Goal: Task Accomplishment & Management: Manage account settings

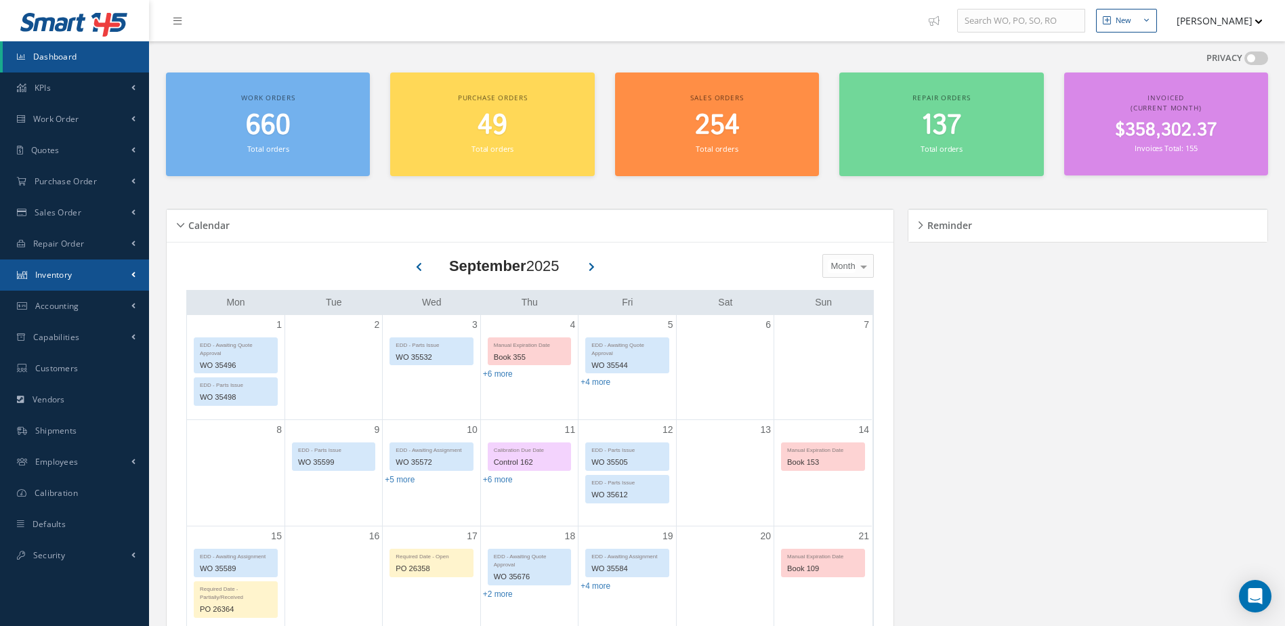
click at [100, 284] on link "Inventory" at bounding box center [74, 274] width 149 height 31
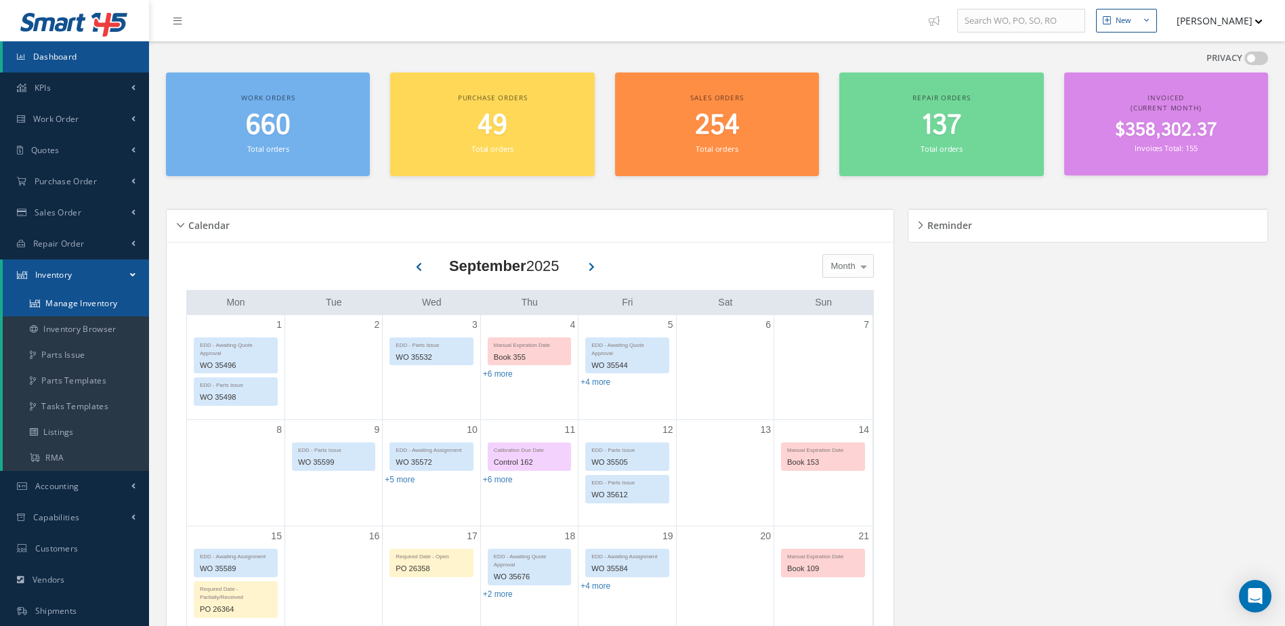
click at [88, 300] on link "Manage Inventory" at bounding box center [76, 304] width 146 height 26
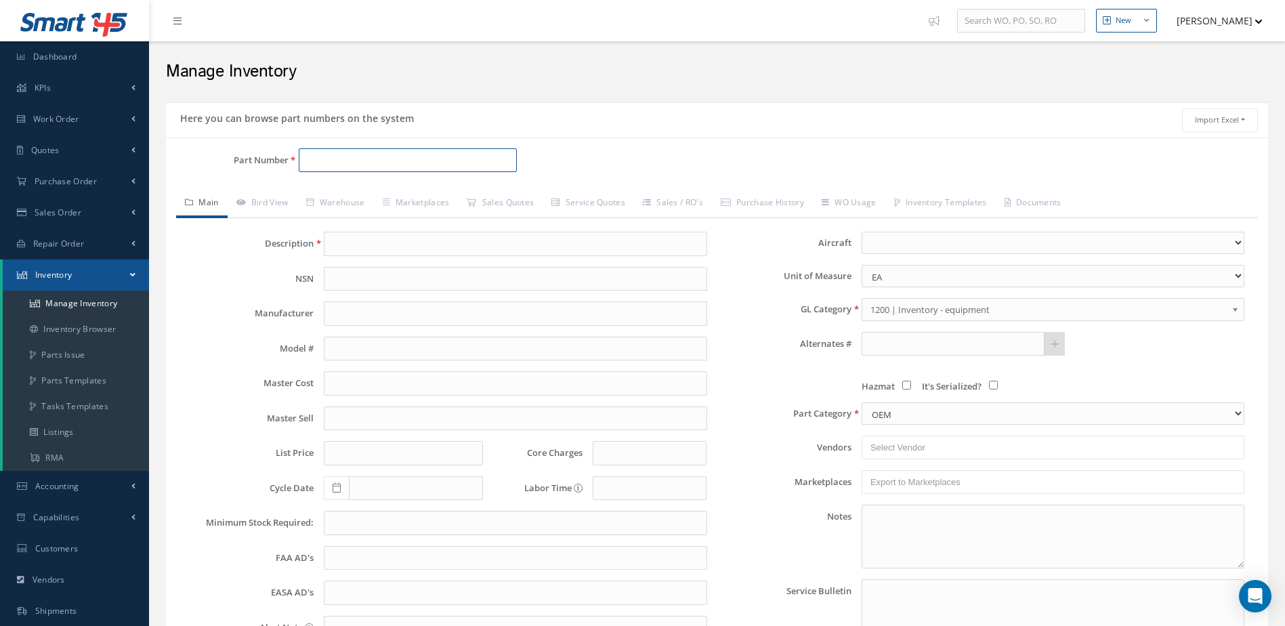
click at [365, 160] on input "Part Number" at bounding box center [408, 160] width 219 height 24
type input "AHA1814"
click at [384, 196] on span "AHA1814" at bounding box center [364, 195] width 122 height 14
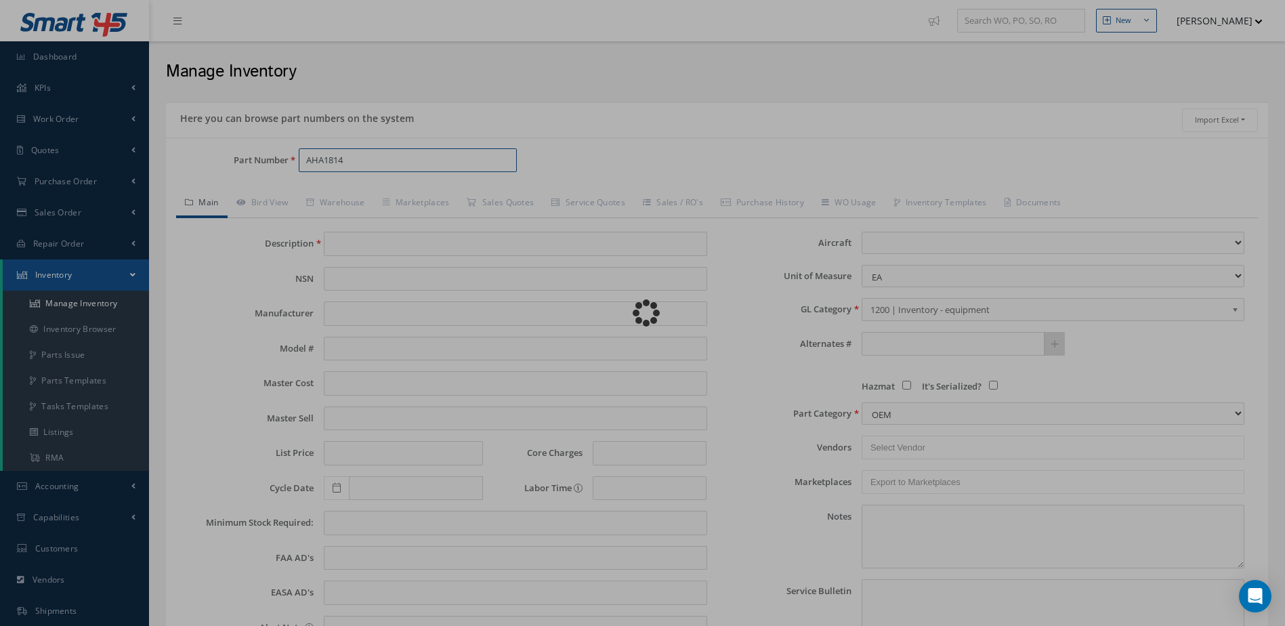
type input "MAIN WHEEL ASSEMBLY"
type input "MABS"
type input "H125-800/900"
type input "1995.00"
type input "2590.00"
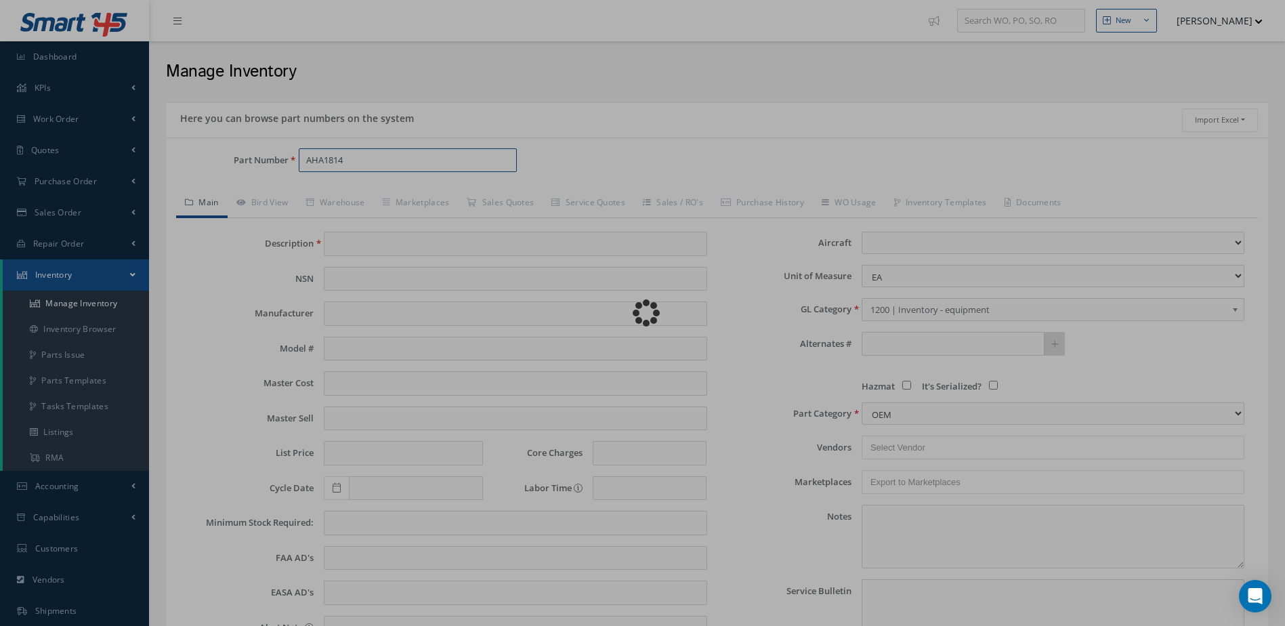
type input "0.00"
type input "[DATE]"
select select "4"
type textarea "[DATE] CORE VALUE $18,500. *EXCH $2,550.00 WITH DUNLOP TIRE DR14628T. STD OH $2…"
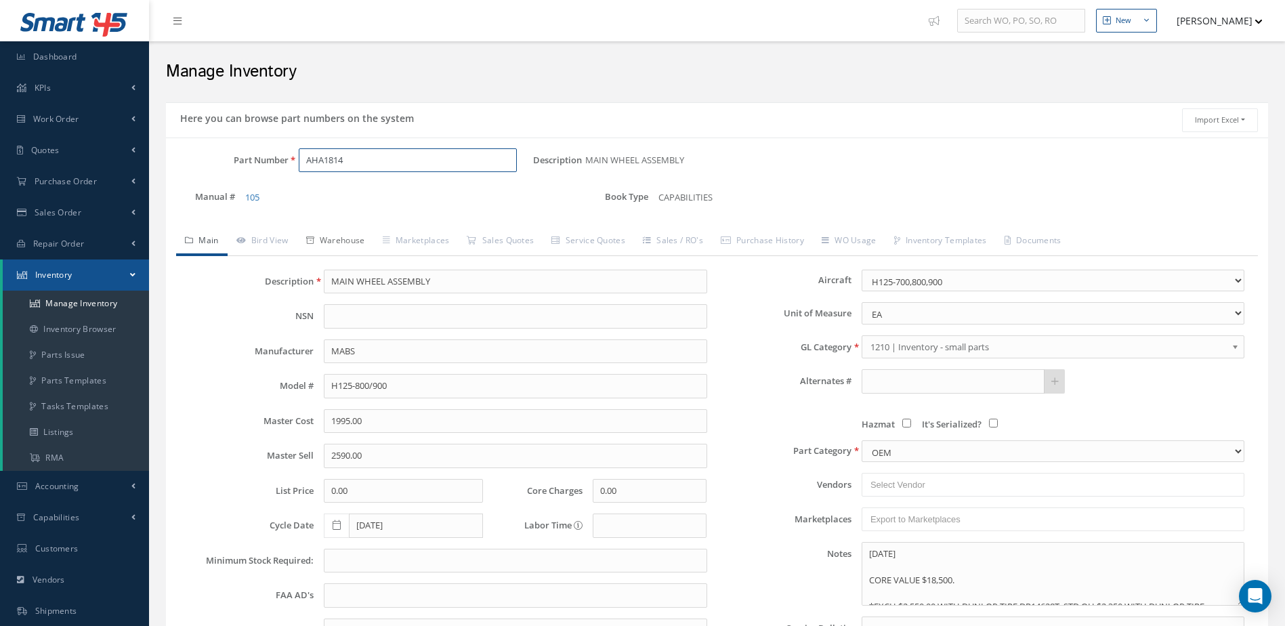
type input "AHA1814"
click at [351, 234] on link "Warehouse" at bounding box center [335, 242] width 77 height 28
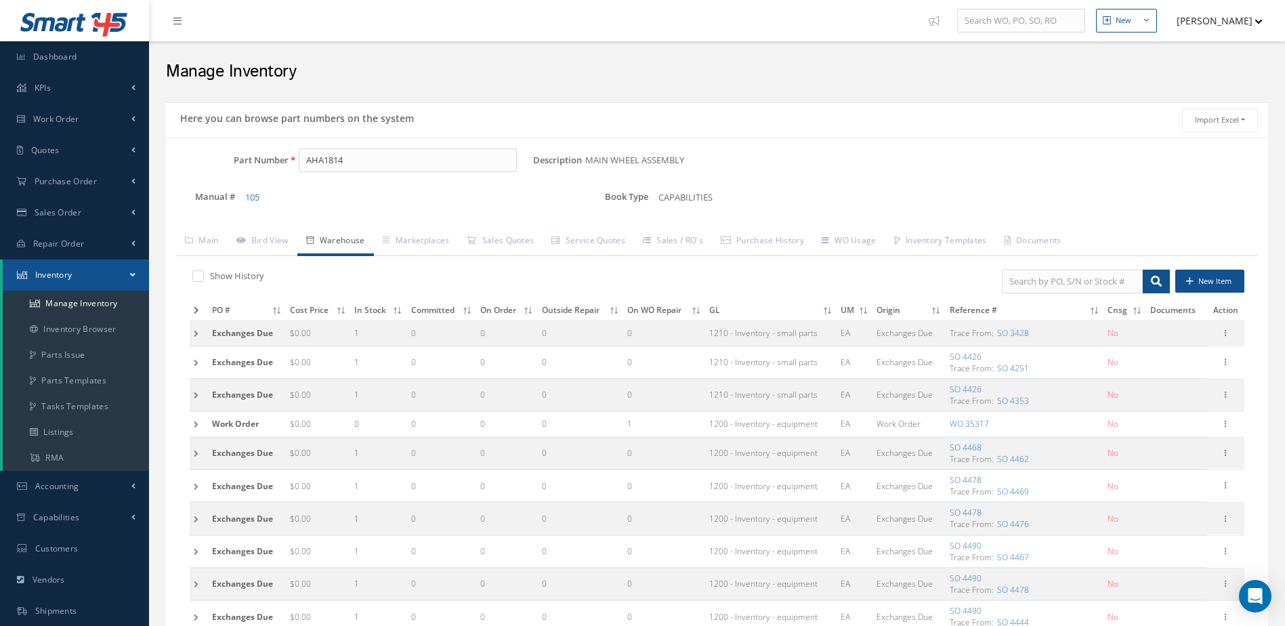
click at [194, 307] on icon at bounding box center [196, 310] width 5 height 8
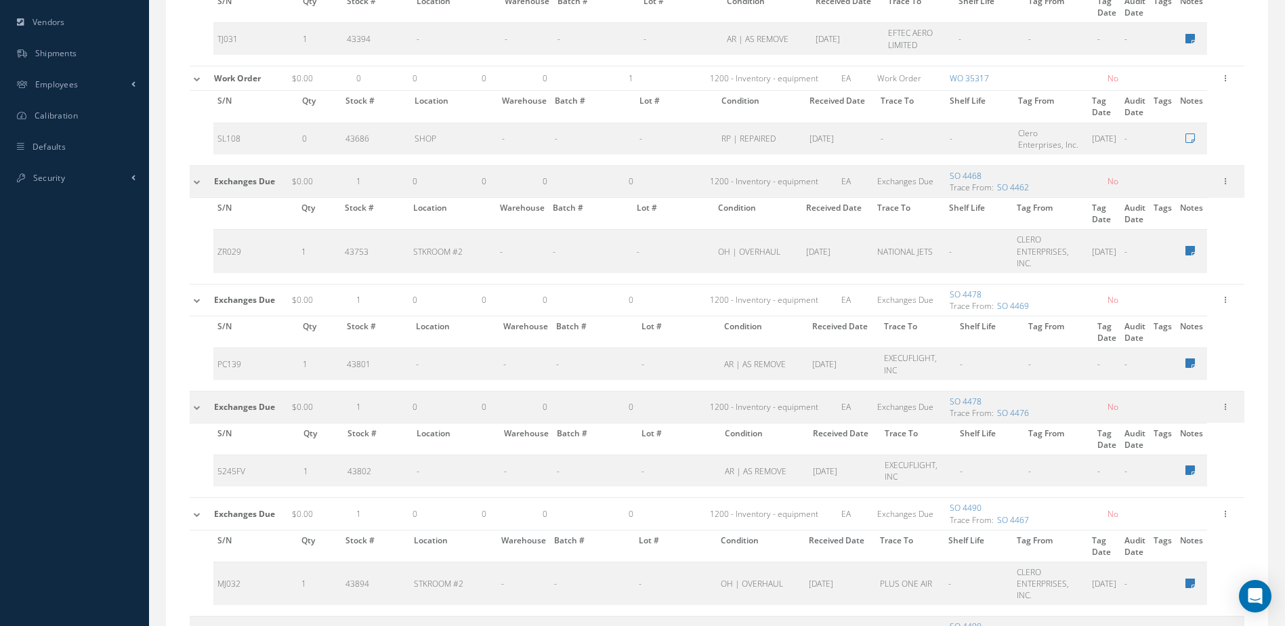
scroll to position [542, 0]
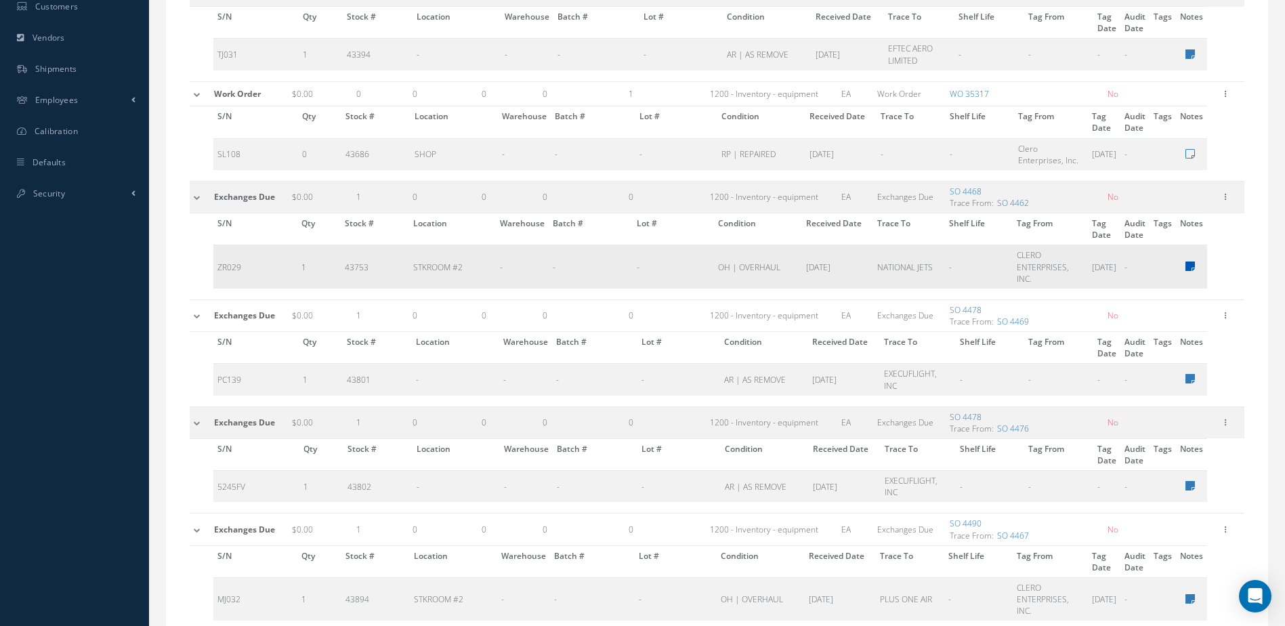
click at [1188, 267] on icon at bounding box center [1189, 266] width 9 height 11
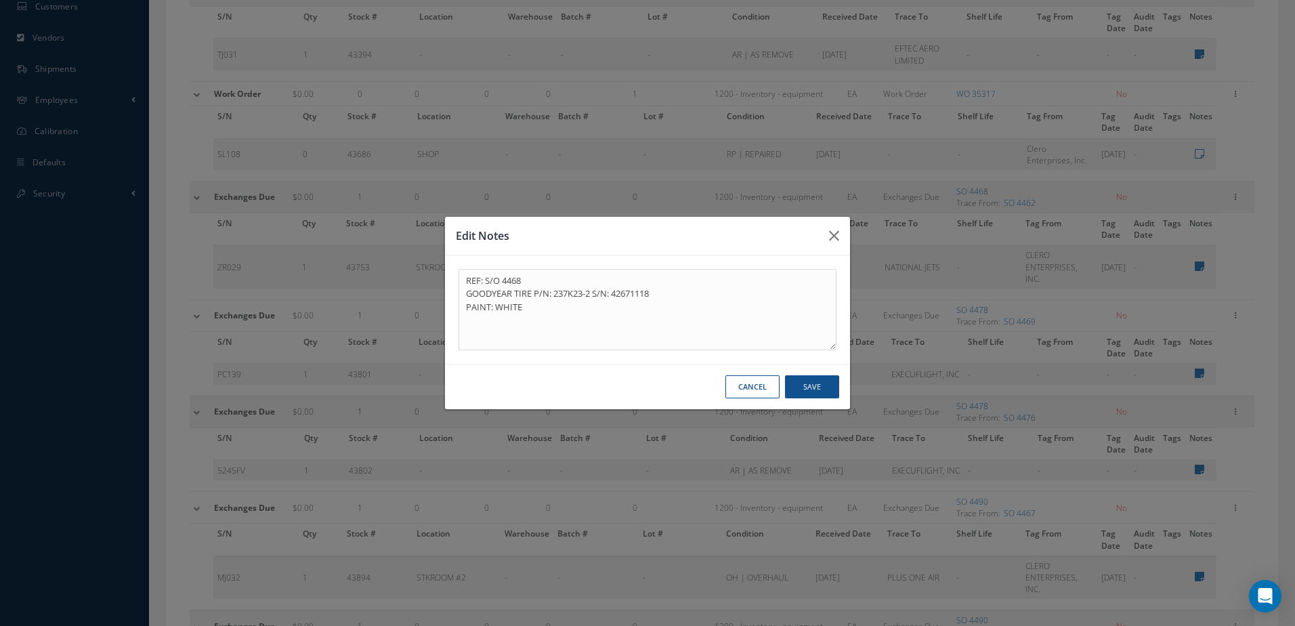
click at [757, 384] on button "Cancel" at bounding box center [752, 387] width 54 height 24
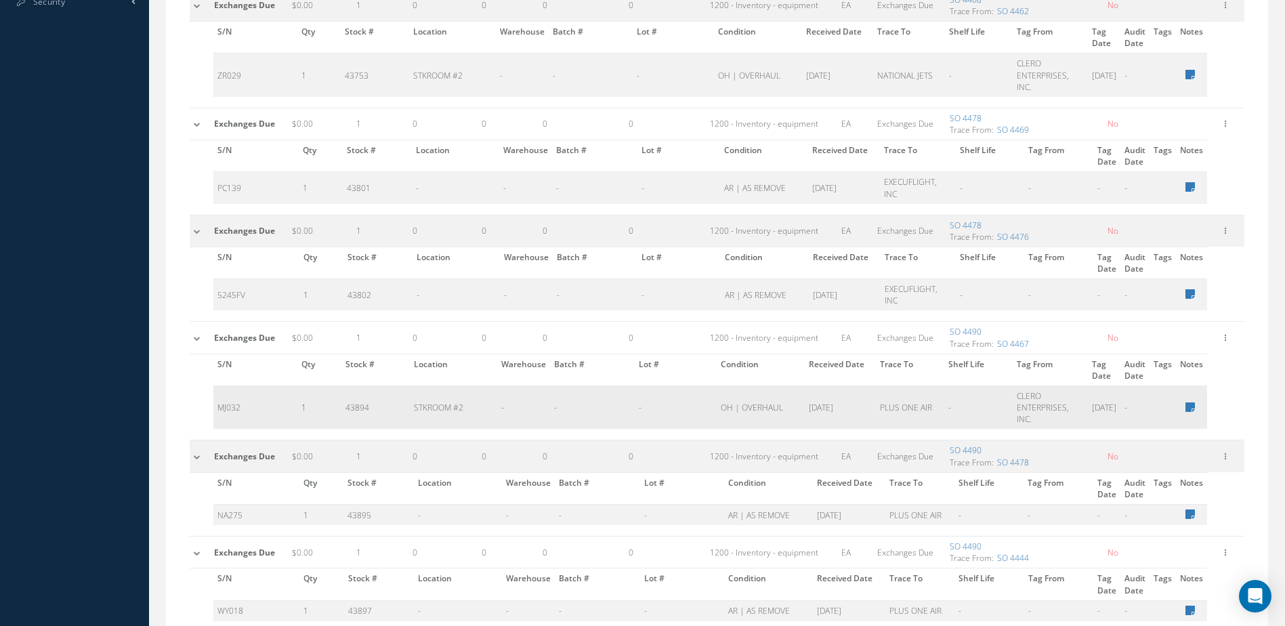
scroll to position [813, 0]
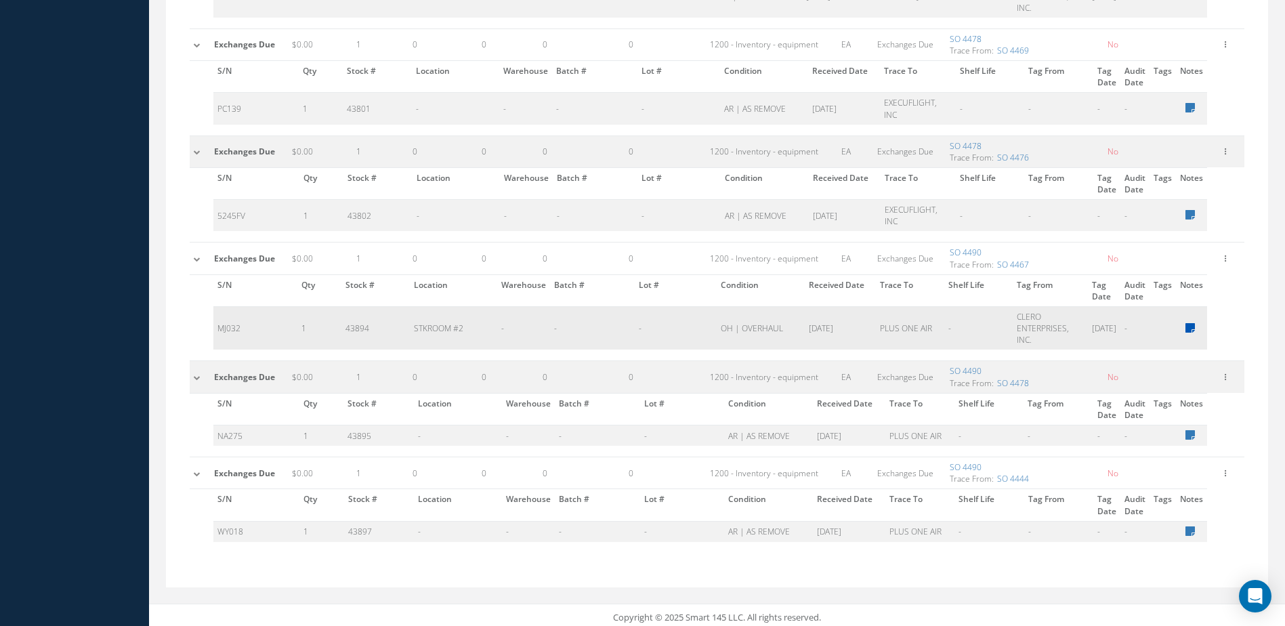
click at [1186, 325] on icon at bounding box center [1189, 327] width 9 height 11
type textarea "REF: S/O 4490 GOODYEAR TIRE P/N: 237K23-2 S/N: 42470667 PAINT: WHITE"
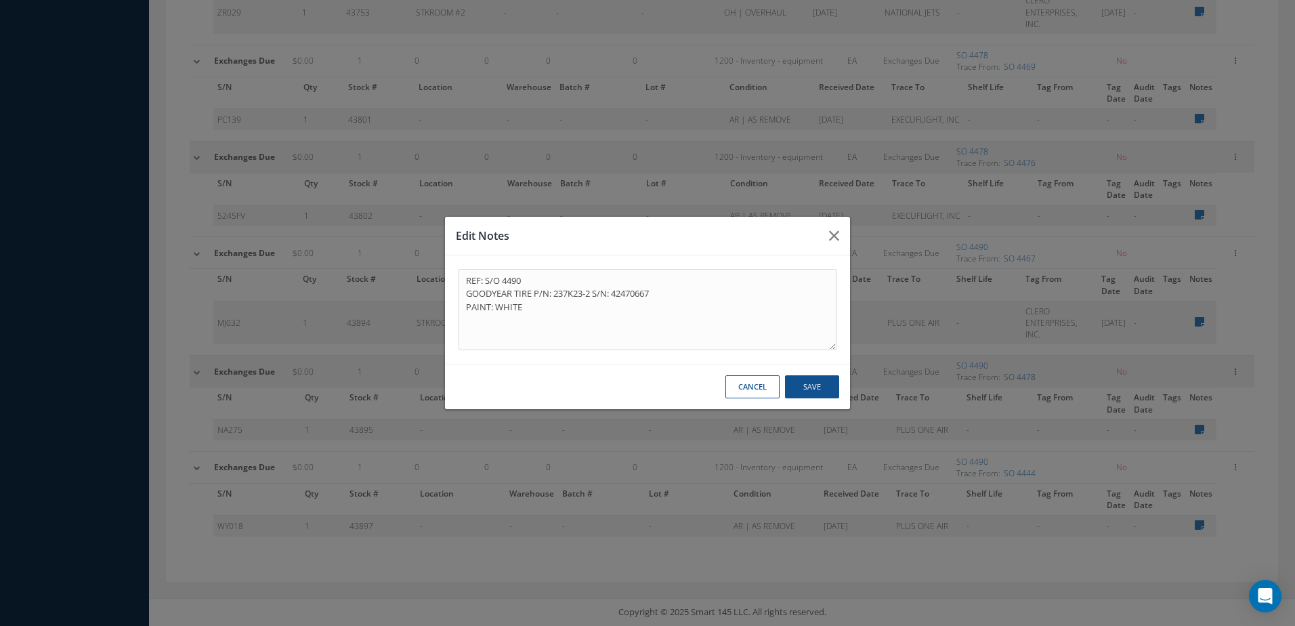
click at [737, 385] on button "Cancel" at bounding box center [752, 387] width 54 height 24
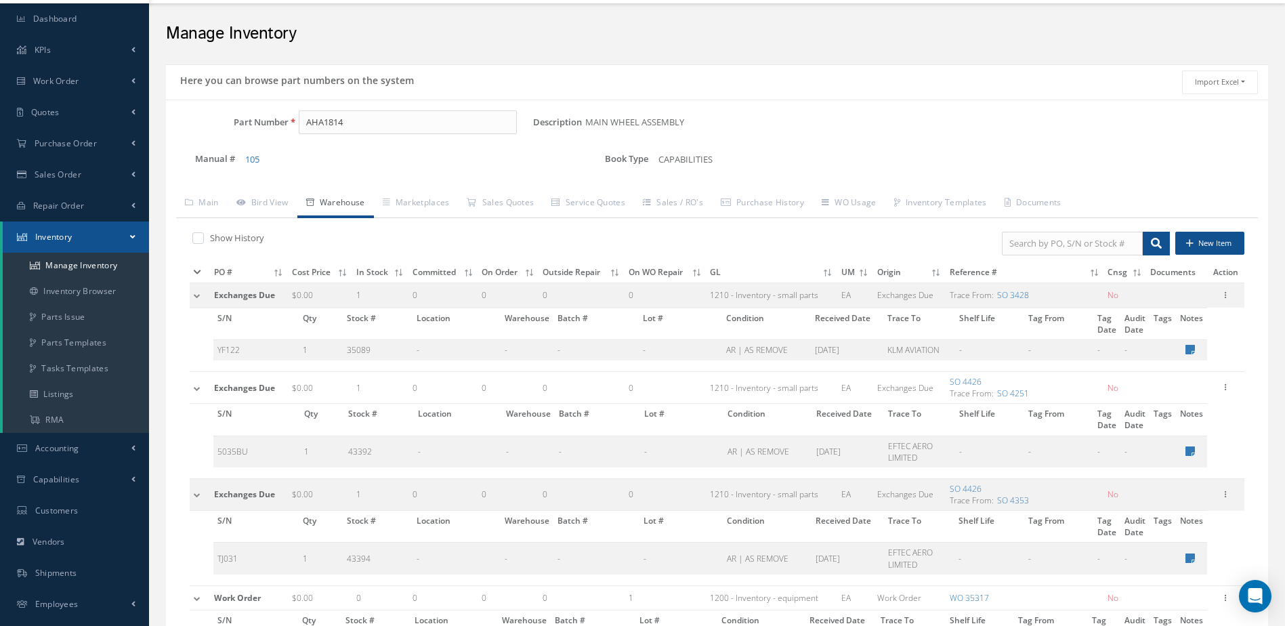
scroll to position [0, 0]
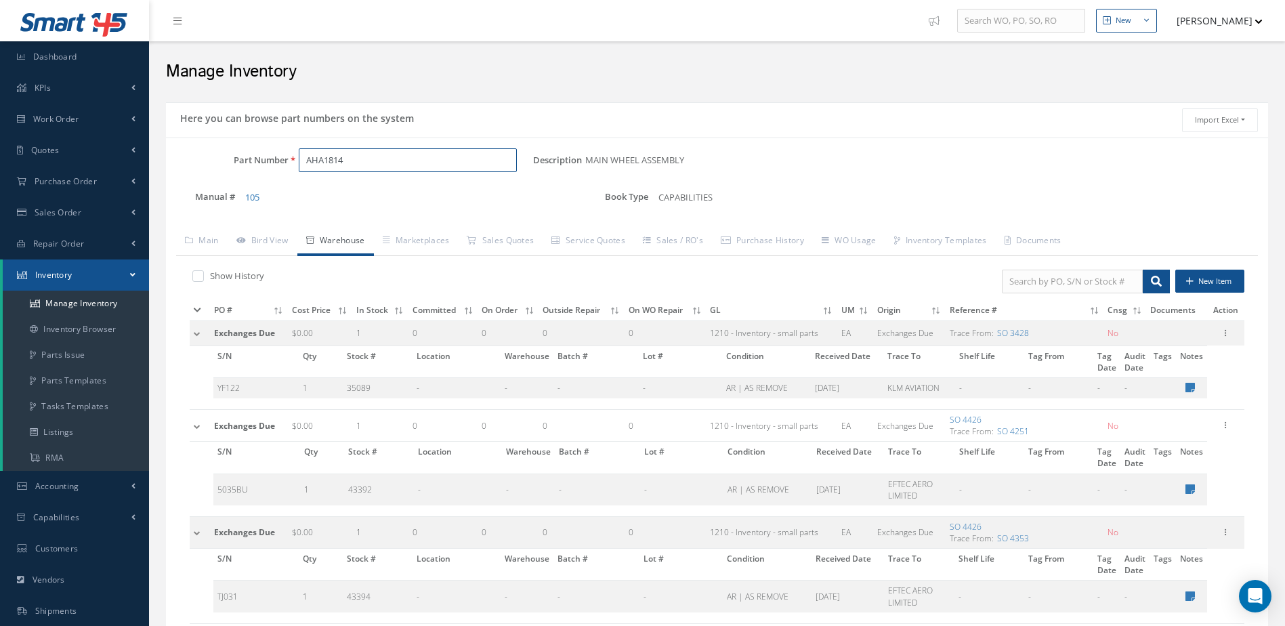
click at [359, 162] on input "AHA1814" at bounding box center [408, 160] width 219 height 24
type input "A"
click at [427, 198] on span "DUNLOP TIRE 23X7.00-12" at bounding box center [526, 195] width 203 height 14
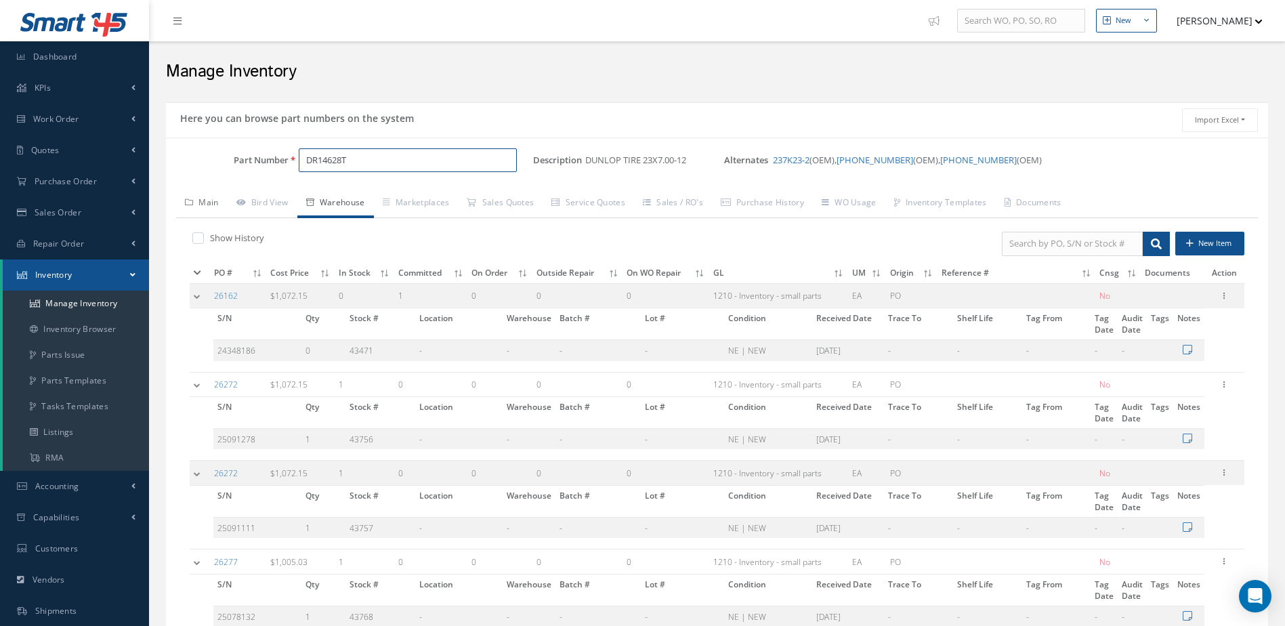
type input "DR14628T"
click at [211, 199] on link "Main" at bounding box center [201, 204] width 51 height 28
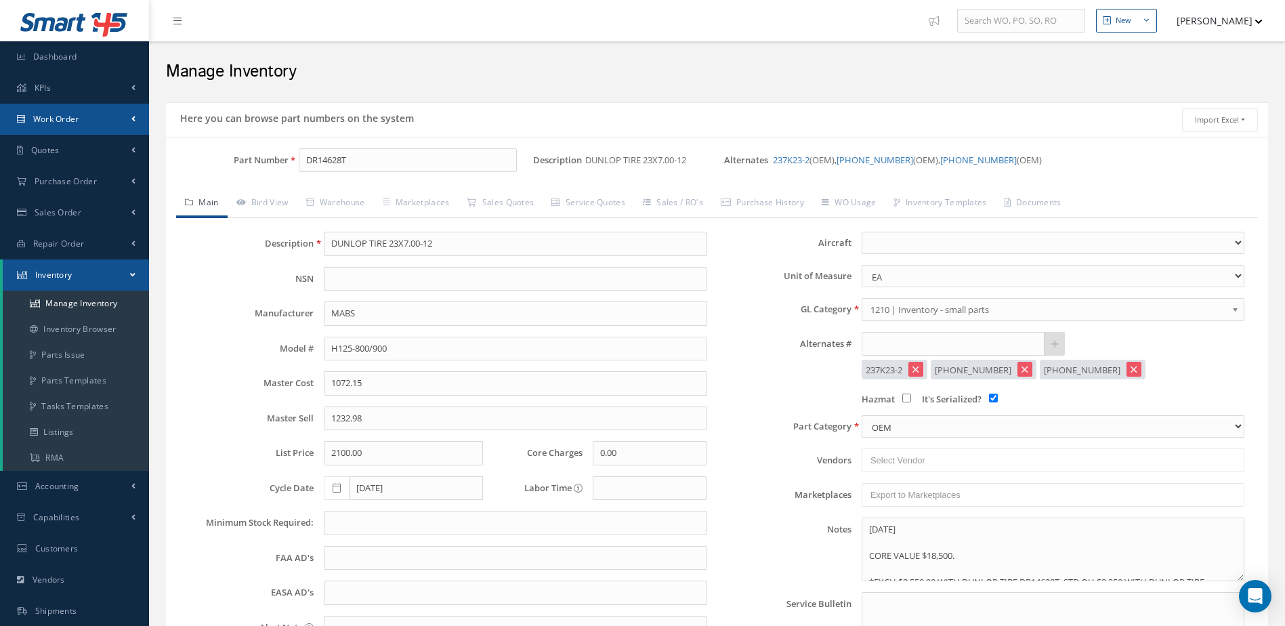
click at [98, 129] on link "Work Order" at bounding box center [74, 119] width 149 height 31
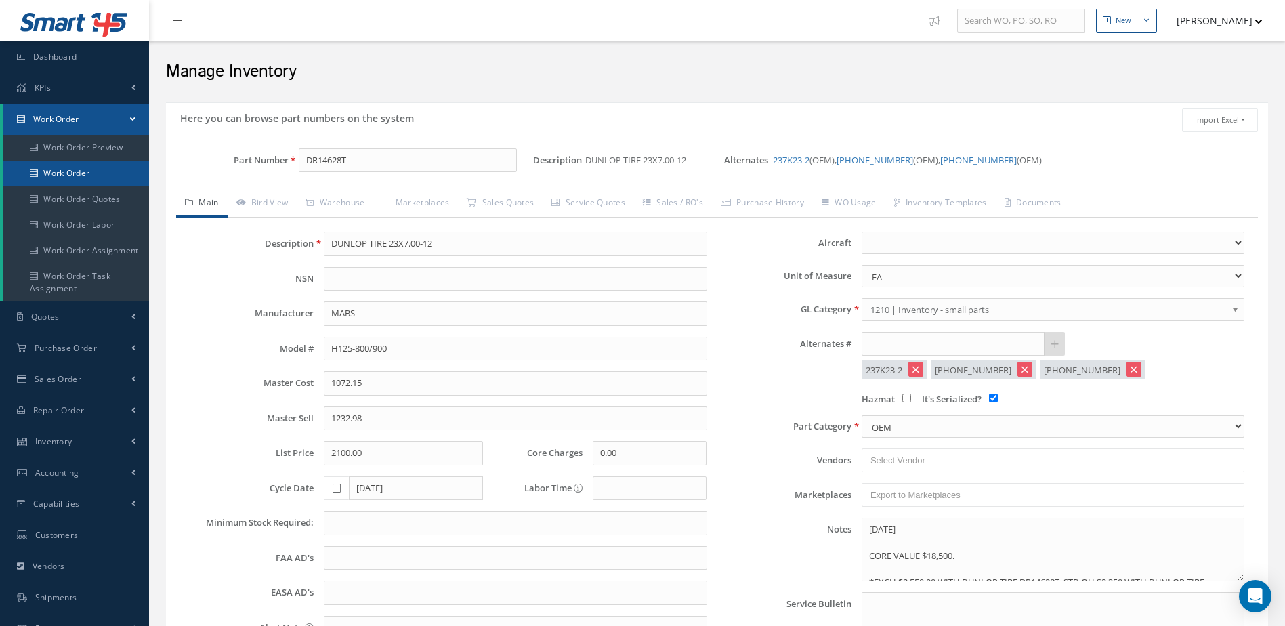
click at [99, 173] on link "Work Order" at bounding box center [76, 173] width 146 height 26
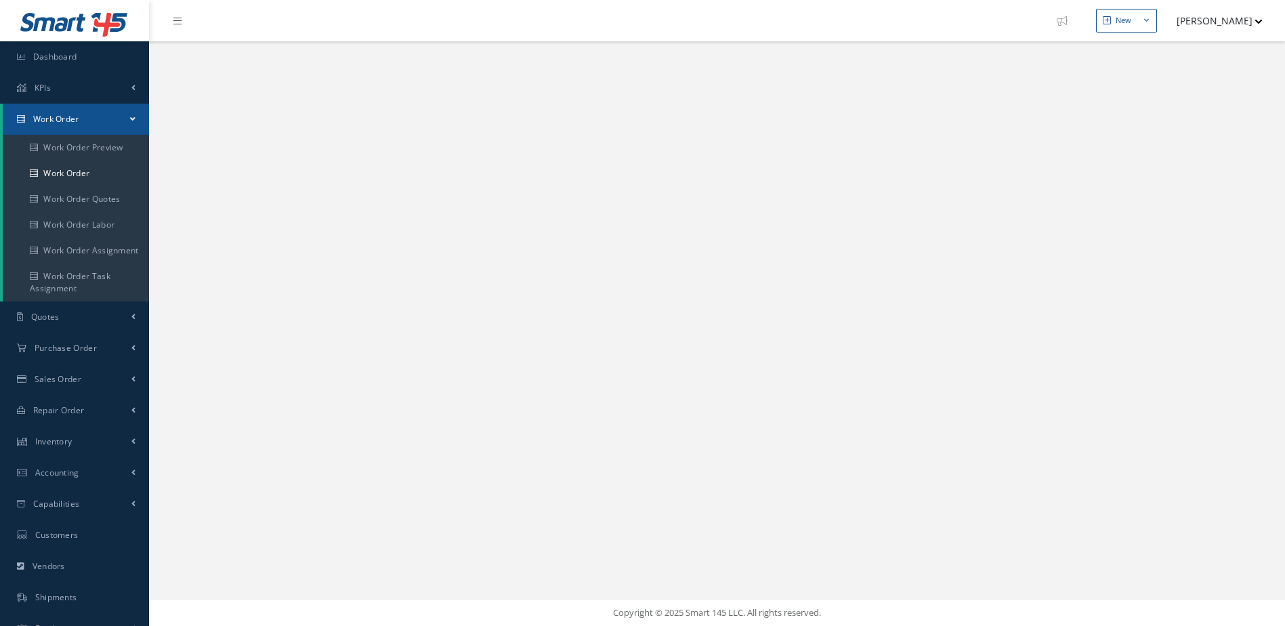
select select "25"
